Goal: Task Accomplishment & Management: Use online tool/utility

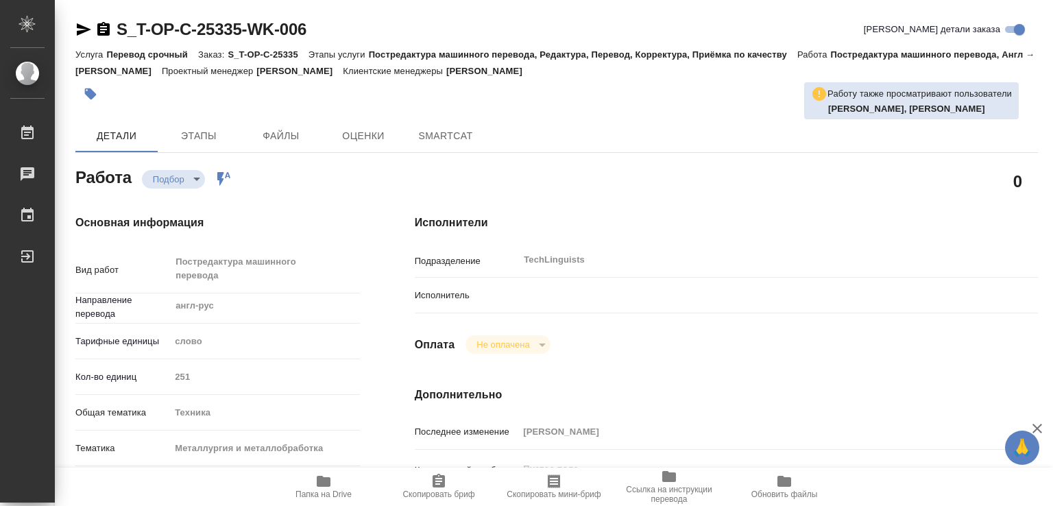
type textarea "x"
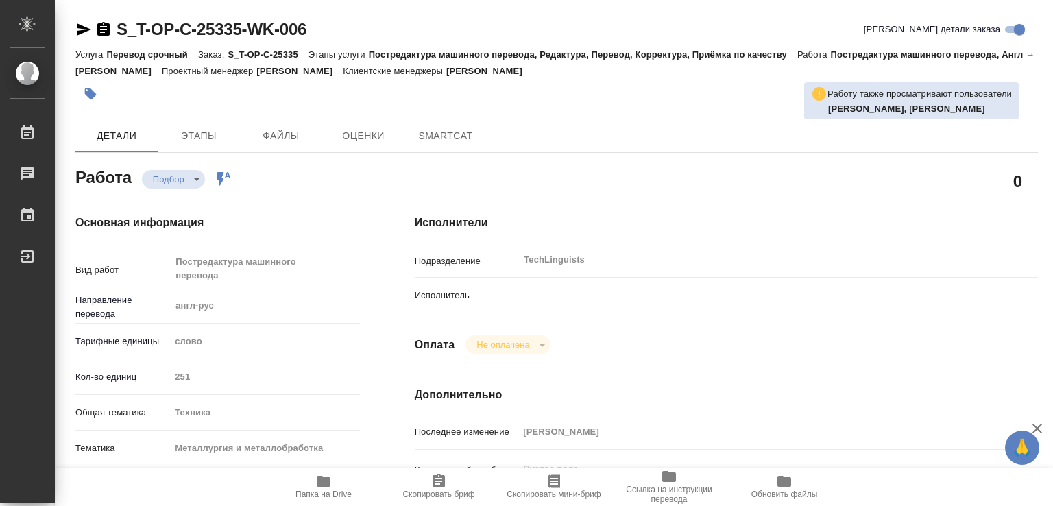
type textarea "x"
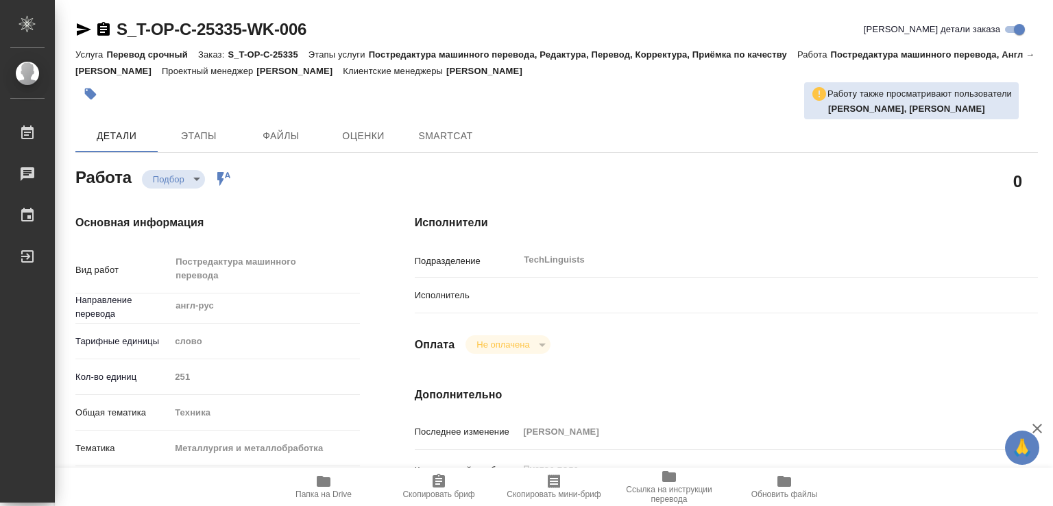
type textarea "x"
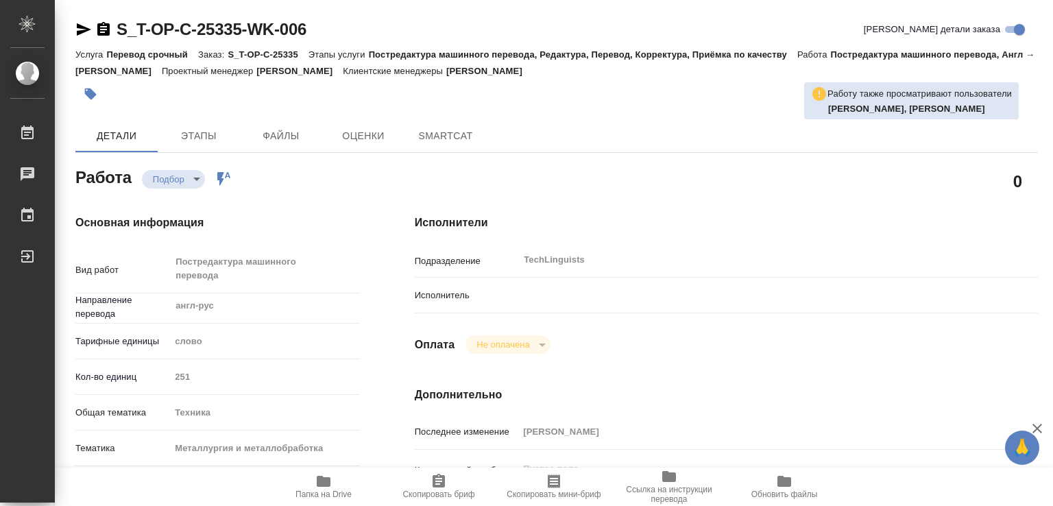
type textarea "x"
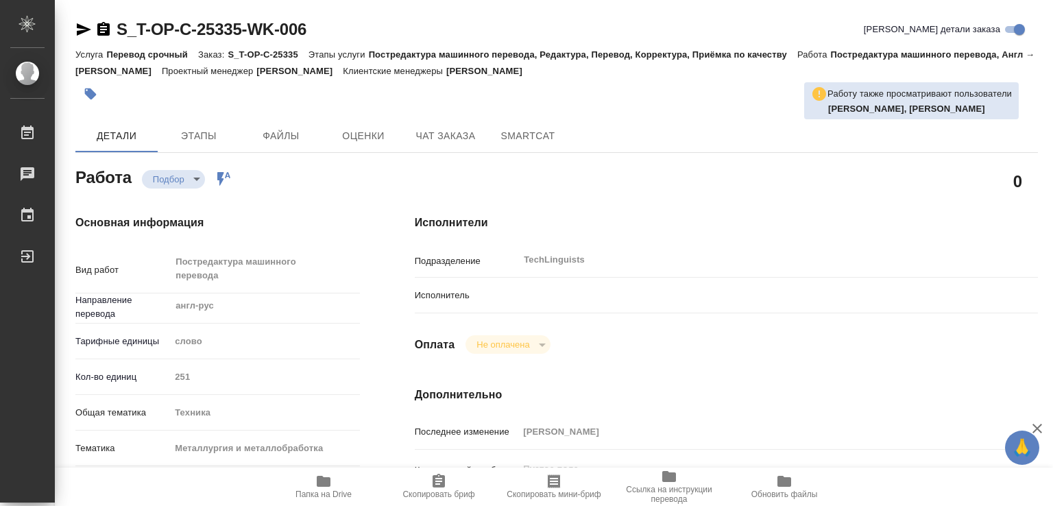
click at [525, 296] on div at bounding box center [752, 295] width 468 height 24
type textarea "x"
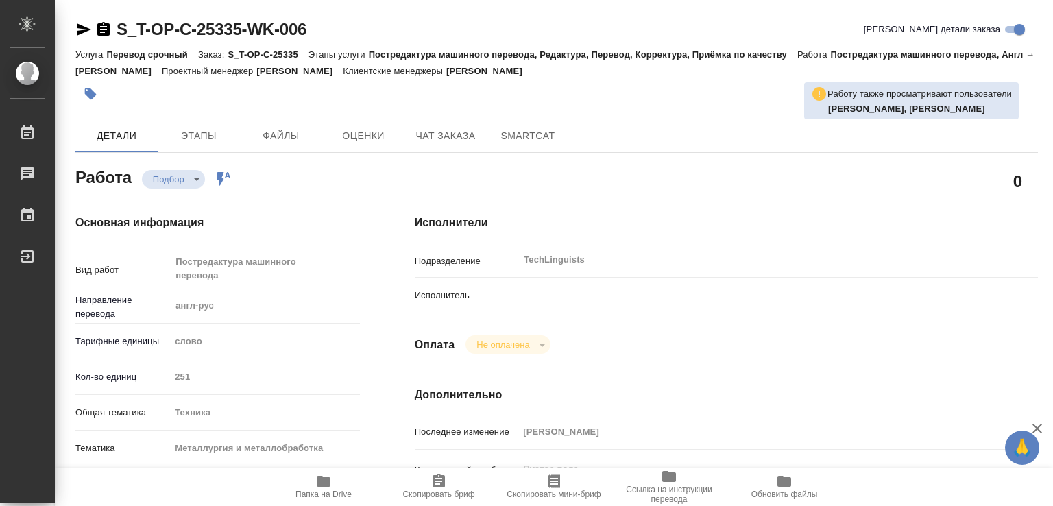
type textarea "x"
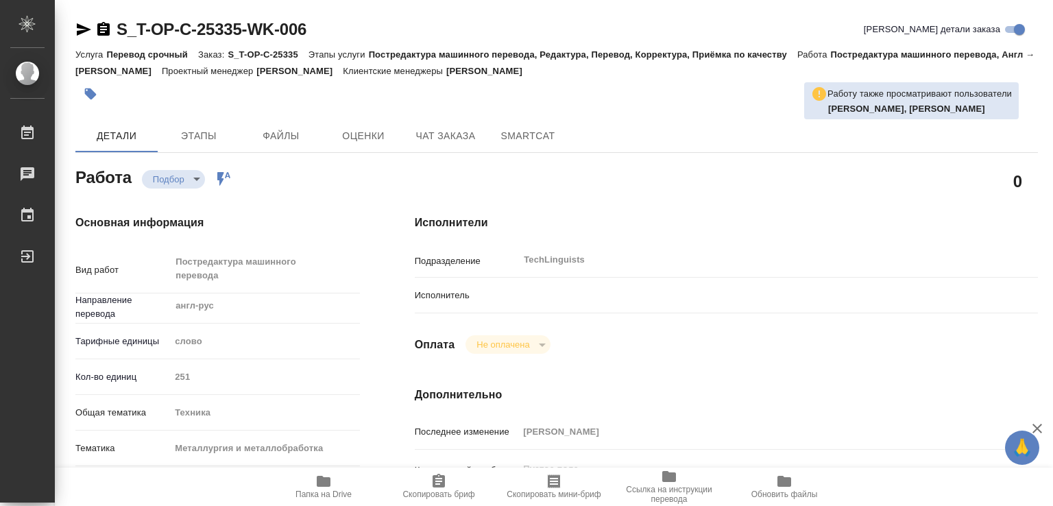
type textarea "x"
